Goal: Navigation & Orientation: Find specific page/section

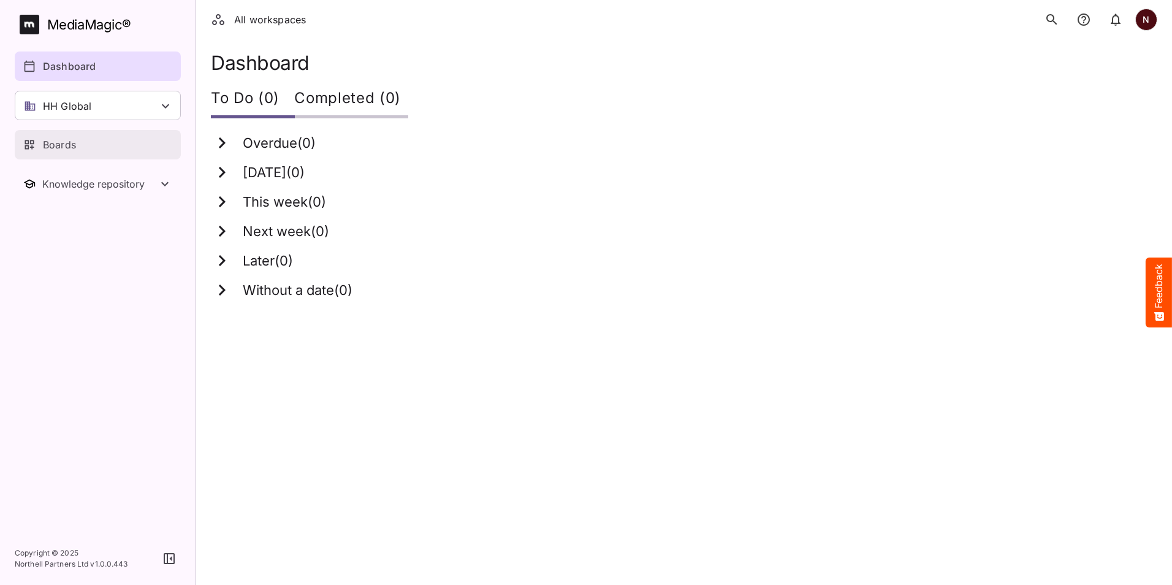
click at [72, 141] on p "Boards" at bounding box center [59, 144] width 33 height 15
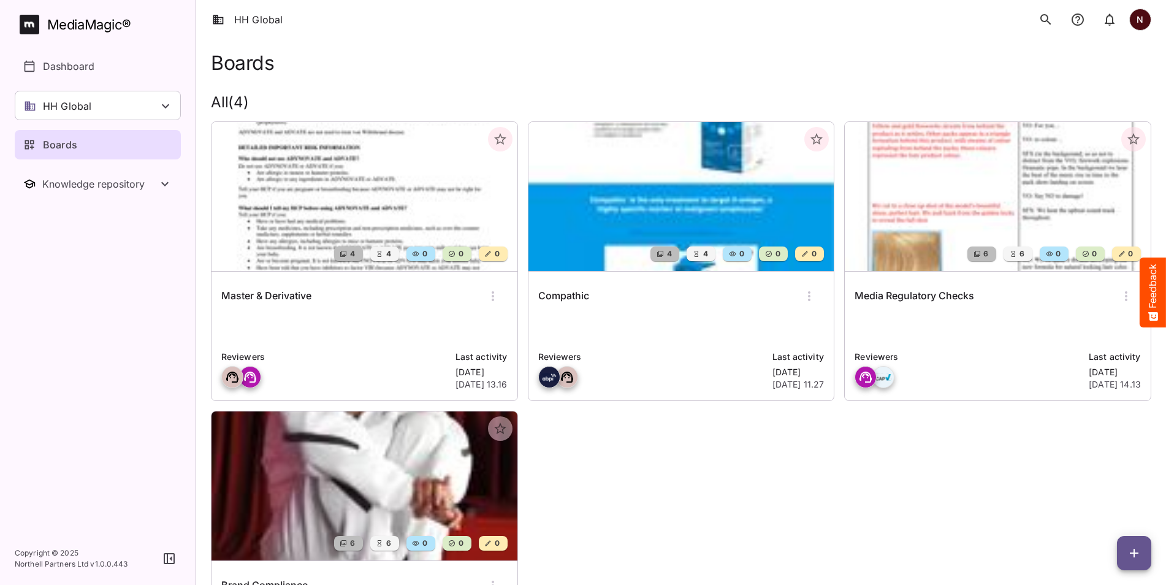
click at [617, 371] on div at bounding box center [651, 377] width 227 height 22
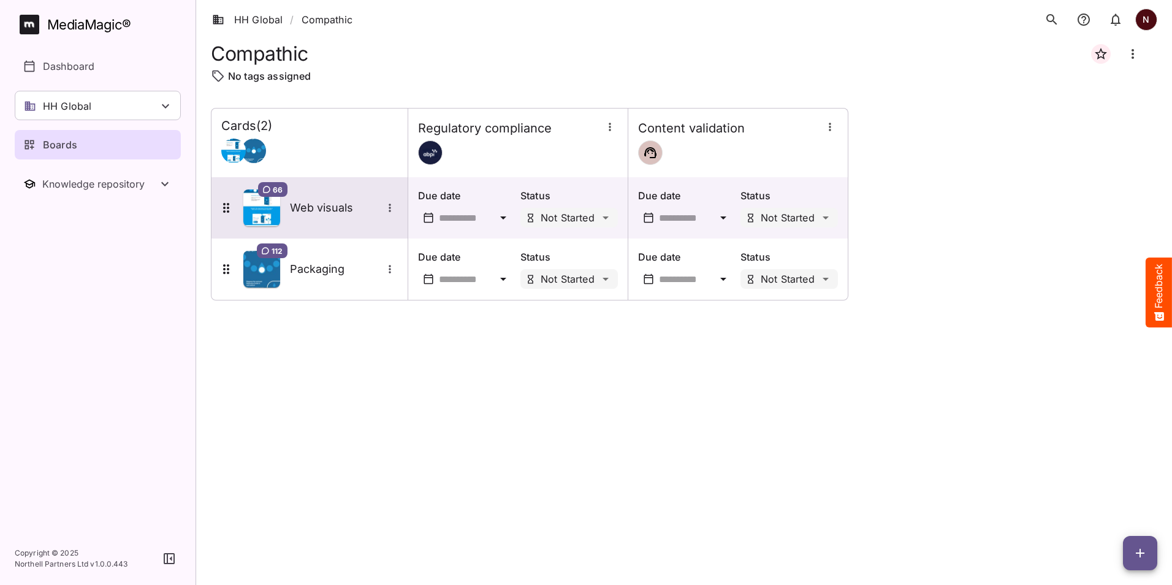
click at [313, 207] on h5 "Web visuals" at bounding box center [336, 208] width 92 height 15
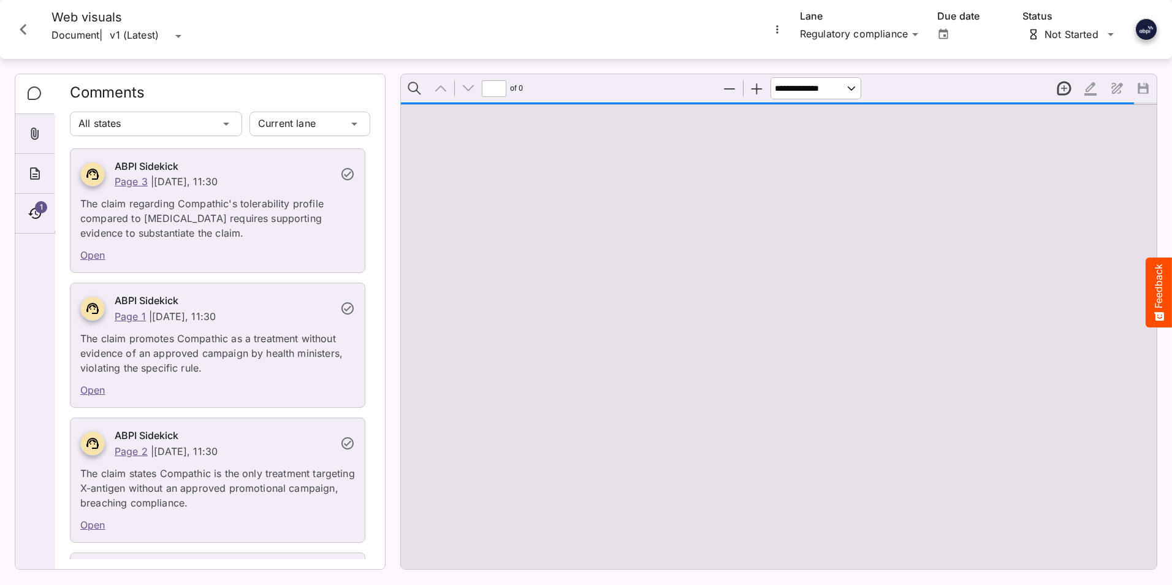
type input "*"
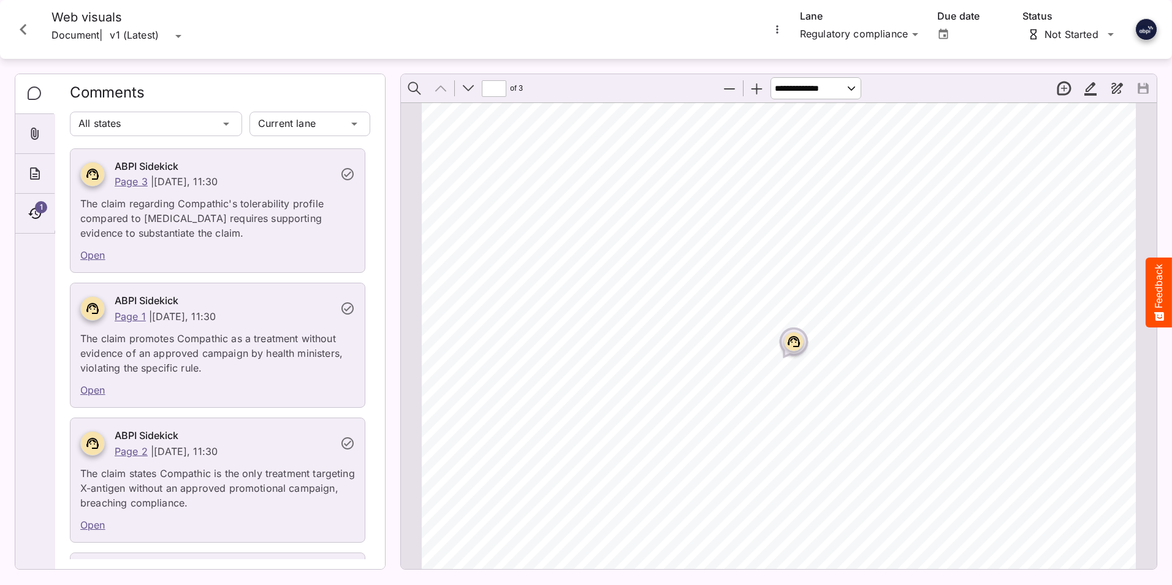
scroll to position [67, 0]
click at [793, 282] on rect "Page ⁨1⁩" at bounding box center [794, 280] width 15 height 15
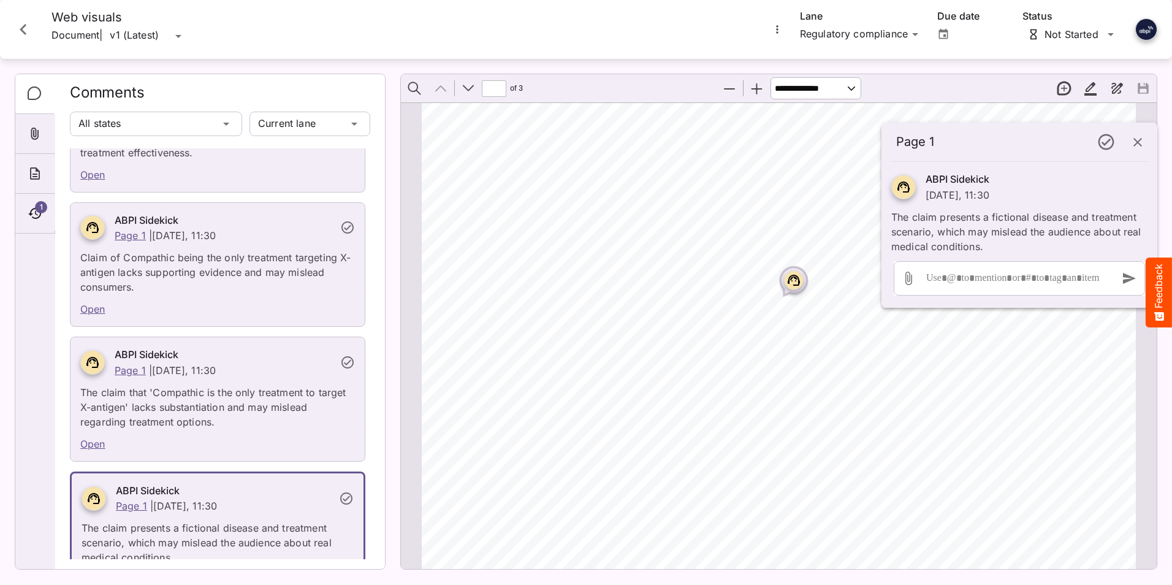
scroll to position [3478, 0]
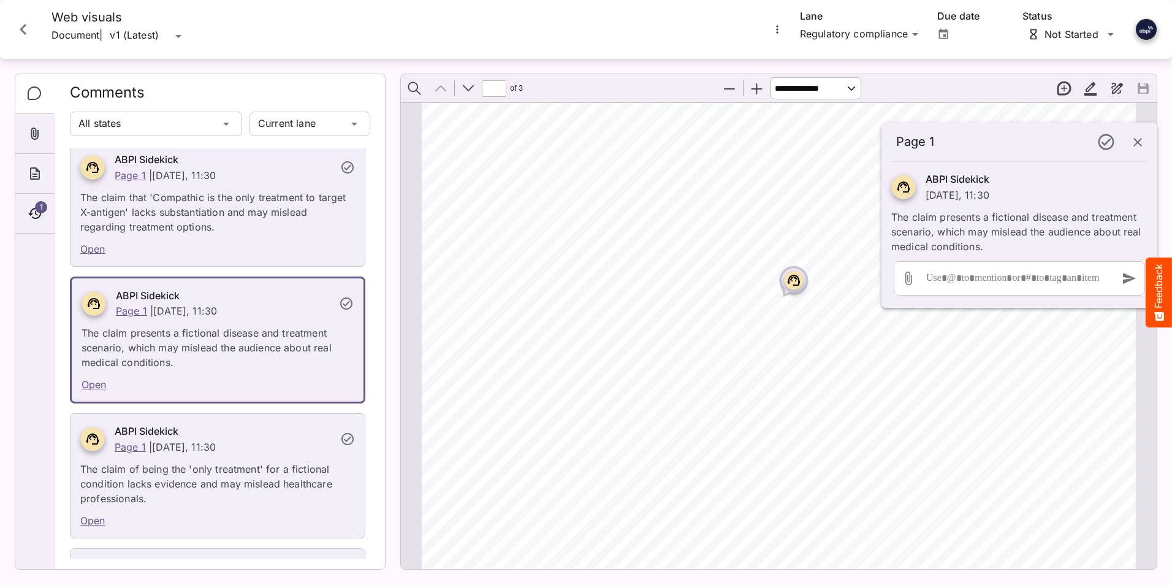
click at [788, 284] on icon "Page ⁨1⁩" at bounding box center [794, 280] width 12 height 11
click at [1142, 146] on icon "button" at bounding box center [1138, 142] width 9 height 9
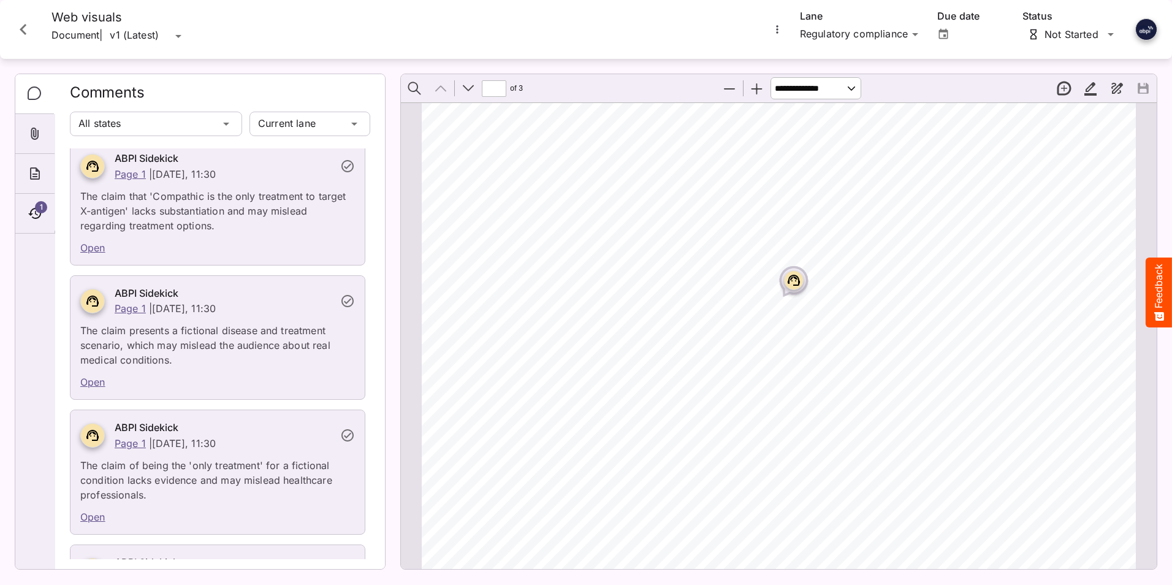
click at [24, 31] on icon "Close card" at bounding box center [23, 29] width 7 height 11
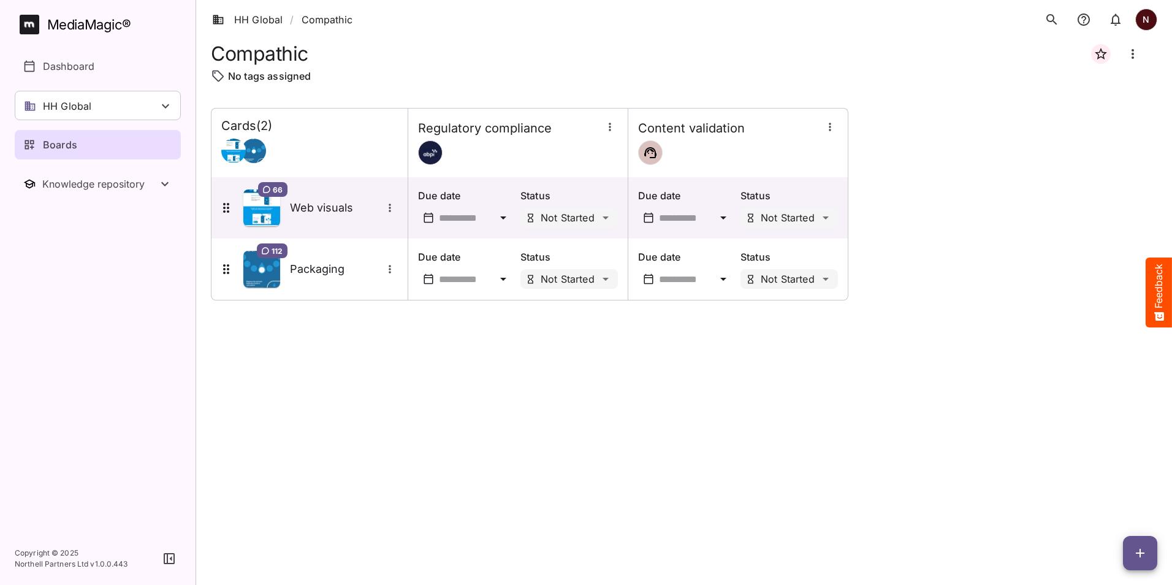
click at [58, 152] on link "Boards" at bounding box center [98, 144] width 166 height 29
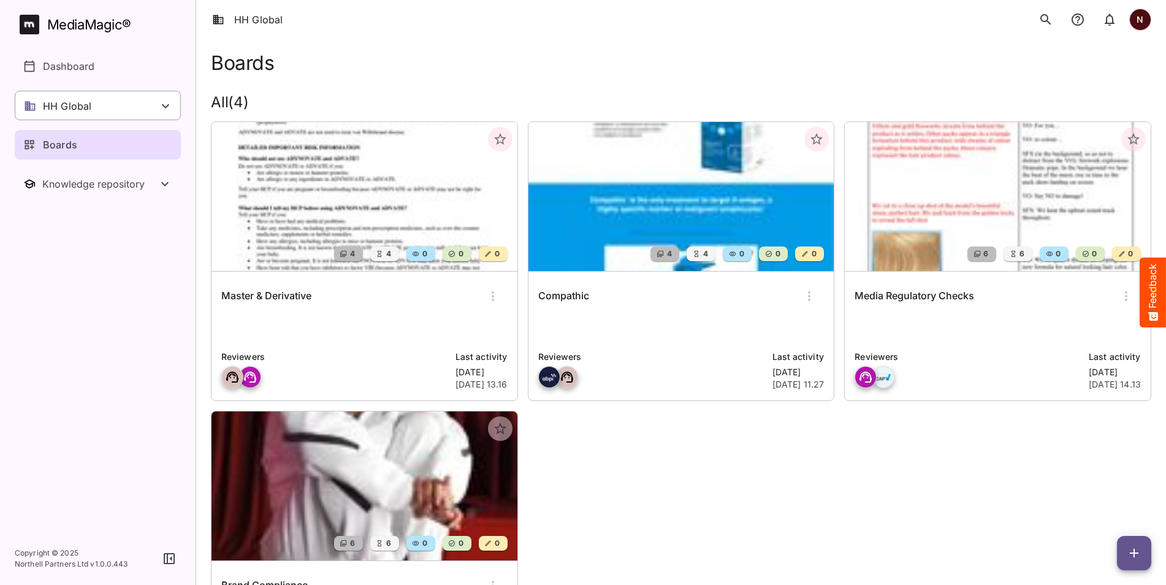
click at [68, 101] on p "HH Global" at bounding box center [67, 106] width 48 height 15
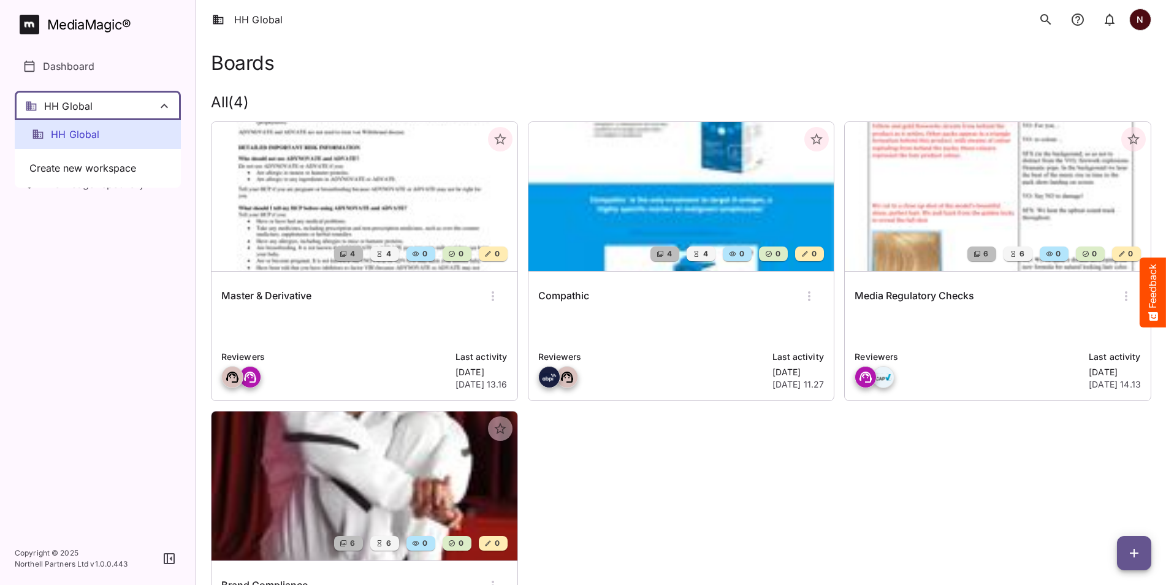
click at [68, 102] on div at bounding box center [583, 292] width 1166 height 585
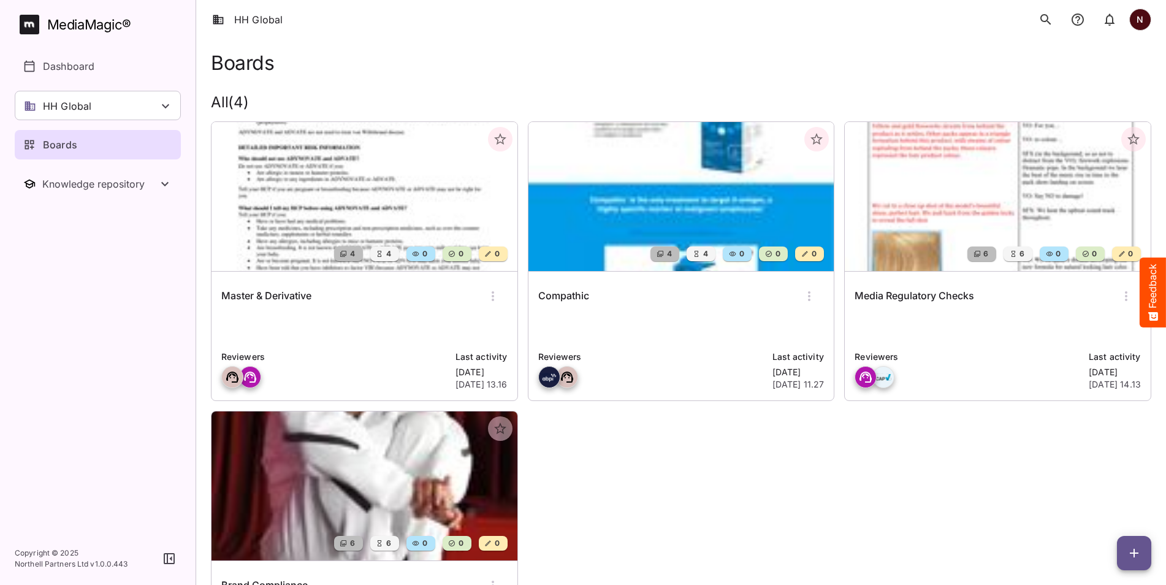
click at [59, 145] on p "Boards" at bounding box center [60, 144] width 34 height 15
